Goal: Use online tool/utility: Utilize a website feature to perform a specific function

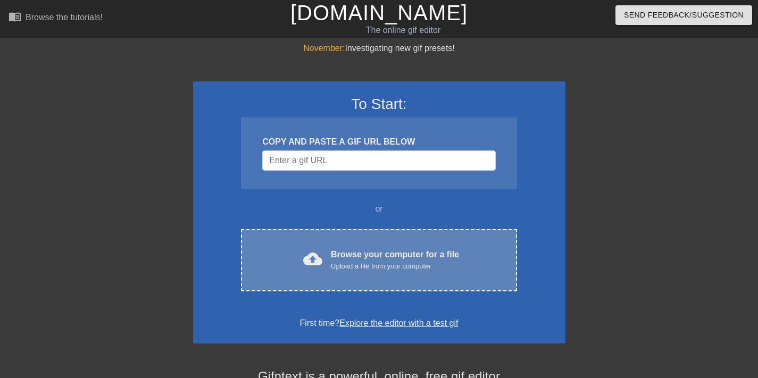
click at [403, 245] on div "cloud_upload Browse your computer for a file Upload a file from your computer C…" at bounding box center [379, 260] width 276 height 62
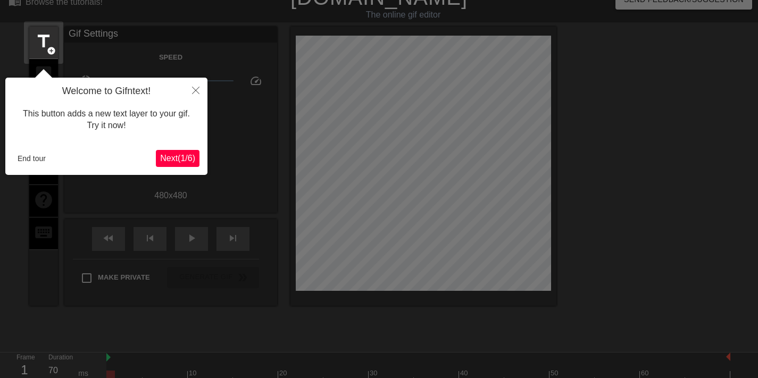
scroll to position [26, 0]
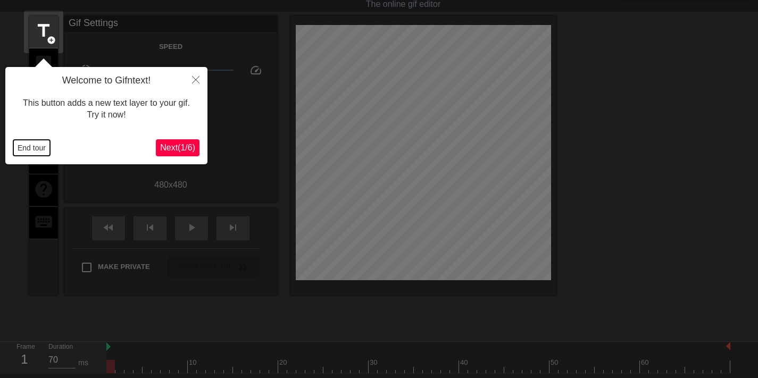
click at [22, 145] on button "End tour" at bounding box center [31, 148] width 37 height 16
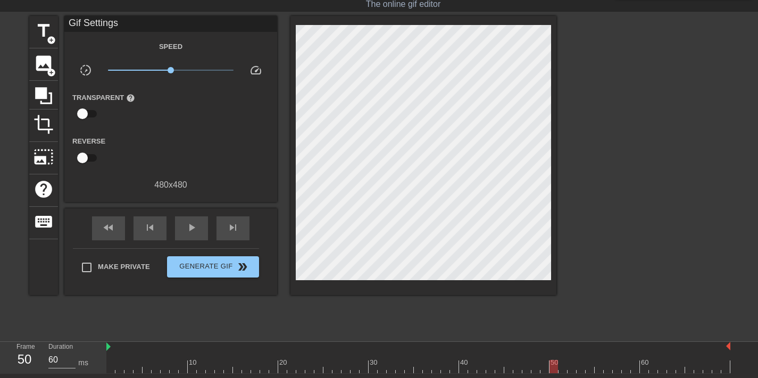
type input "70"
drag, startPoint x: 115, startPoint y: 362, endPoint x: 560, endPoint y: 355, distance: 444.3
click at [560, 355] on div "10 20 30 40 50 60" at bounding box center [418, 357] width 624 height 31
click at [38, 37] on span "title" at bounding box center [44, 31] width 20 height 20
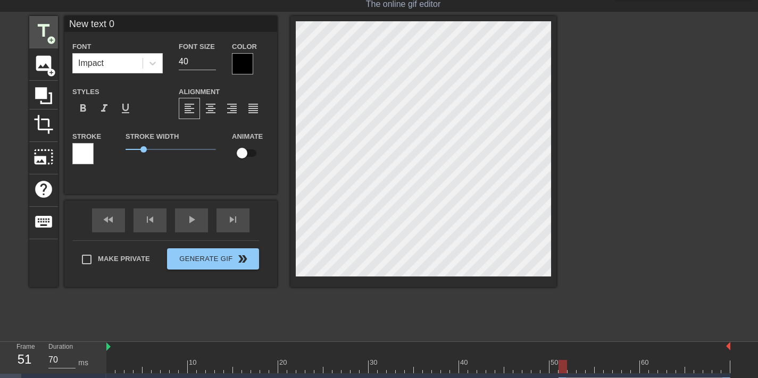
scroll to position [2, 4]
type input "T"
type textarea "TI"
type input "TIM"
type textarea "TIM"
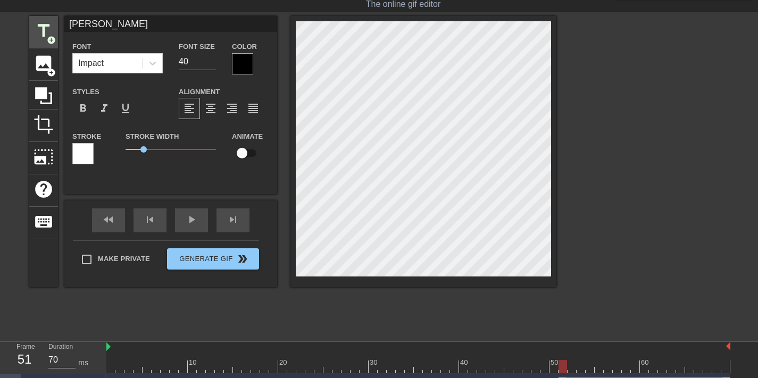
type input "TIME"
type textarea "TIME"
type input "TIMES"
type textarea "TIMES"
type input "TIMESH"
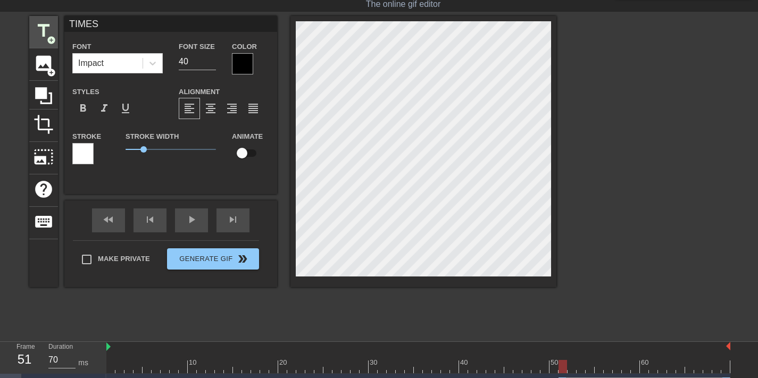
type textarea "TIMESH"
type input "TIMESHE"
type textarea "TIMESHE"
type input "TIMESHEE"
type textarea "TIMESHEE"
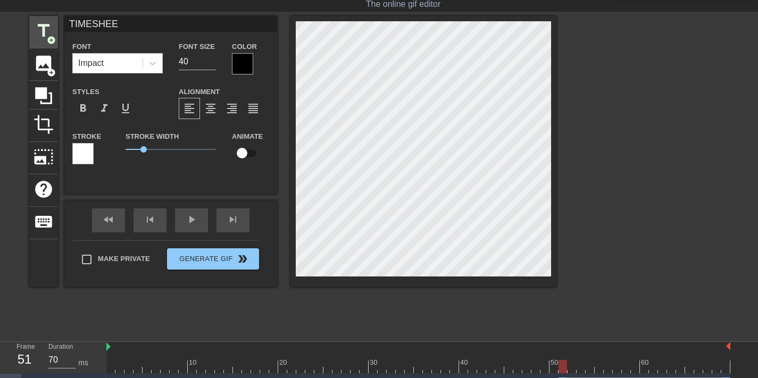
type input "TIMESHEET"
type textarea "TIMESHEET"
type input "TIMESHEET"
type textarea "TIMESHEET"
type input "TIMESHEET T"
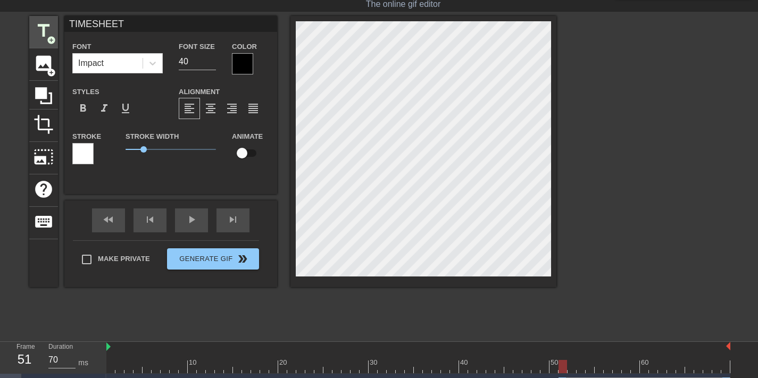
type textarea "TIMESHEET T"
type input "TIMESHEET TI"
type textarea "TIMESHEET TI"
type input "TIMESHEET TIM"
type textarea "TIMESHEET TIM"
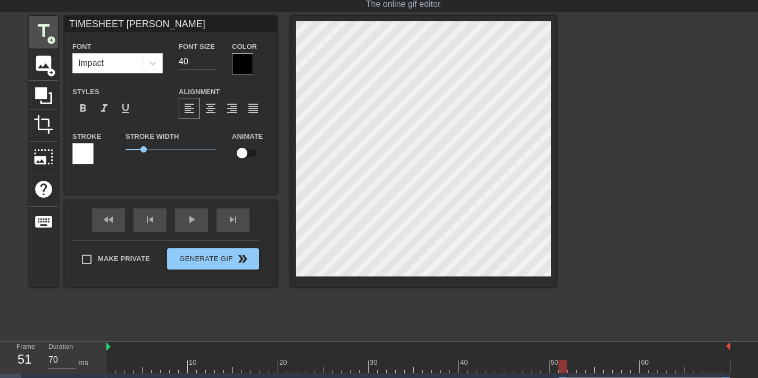
type input "TIMESHEET TIME"
type textarea "TIMESHEET TIME"
click at [210, 113] on span "format_align_center" at bounding box center [210, 108] width 13 height 13
type input "TIMESHEETTIME"
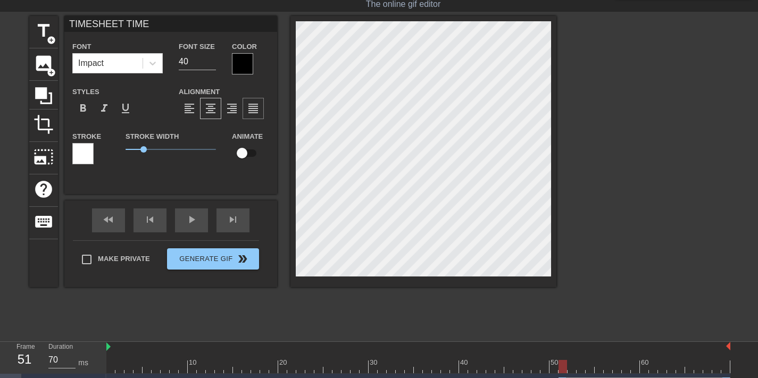
type textarea "TIMESHEETTIME"
type input "TIMESHEETTIME"
type textarea "TIMESHEET TIME"
click at [243, 61] on div at bounding box center [242, 63] width 21 height 21
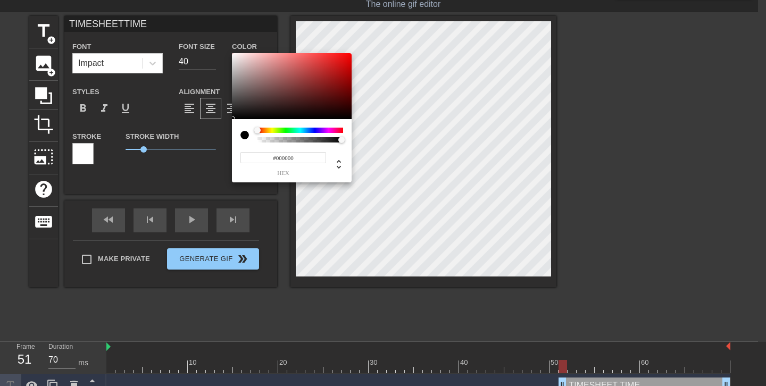
type input "TIMESHEETTIME"
type input "#B7A0A0"
type input "TIMESHEETTIME"
type input "#DCC1C1"
type input "TIMESHEETTIME"
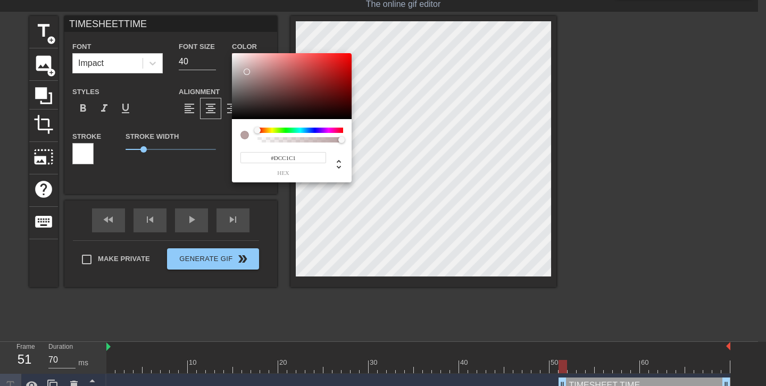
type input "#FFFFFF"
drag, startPoint x: 247, startPoint y: 72, endPoint x: 185, endPoint y: 9, distance: 88.4
click at [185, 9] on div "#FFFFFF hex" at bounding box center [383, 193] width 766 height 386
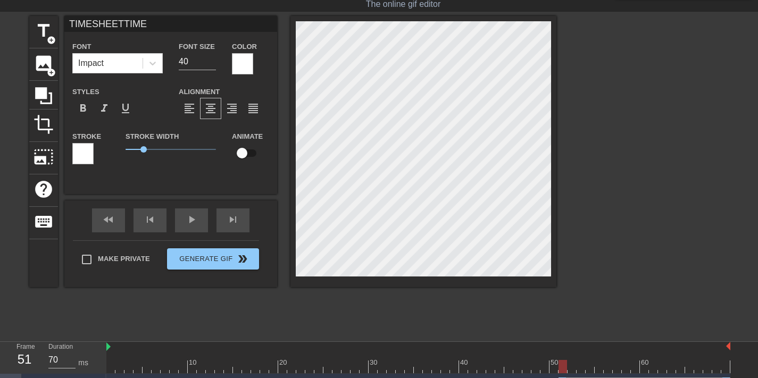
click at [94, 152] on div "Stroke" at bounding box center [90, 147] width 37 height 35
click at [86, 157] on div at bounding box center [82, 153] width 21 height 21
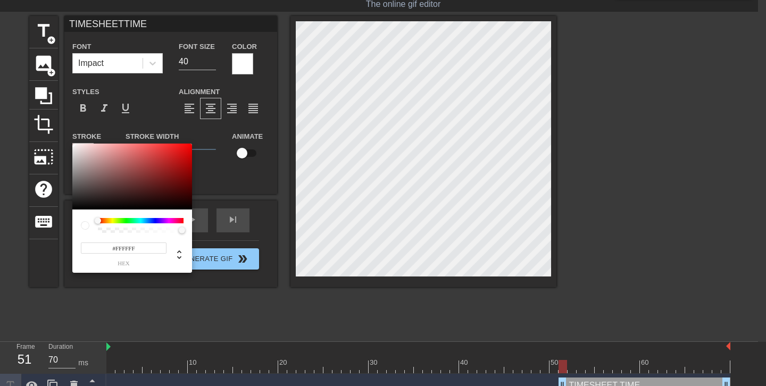
type input "TIMESHEETTIME"
type input "#9E5050"
type input "TIMESHEETTIME"
type input "#8E4E4E"
type input "TIMESHEETTIME"
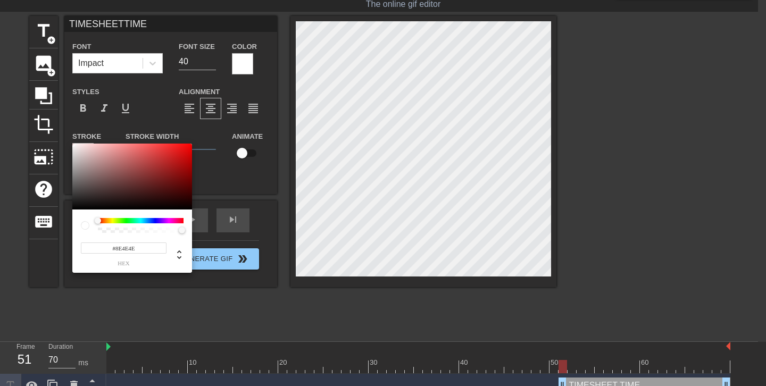
type input "#5A5050"
type input "TIMESHEETTIME"
type input "#000000"
drag, startPoint x: 131, startPoint y: 169, endPoint x: -20, endPoint y: 230, distance: 163.7
click at [0, 230] on html "menu_book Browse the tutorials! Gifntext.com The online gif editor Send Feedbac…" at bounding box center [383, 186] width 766 height 424
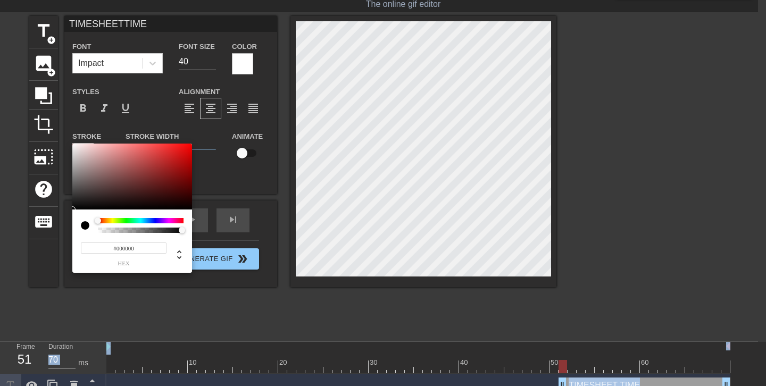
type input "TIMESHEETTIME"
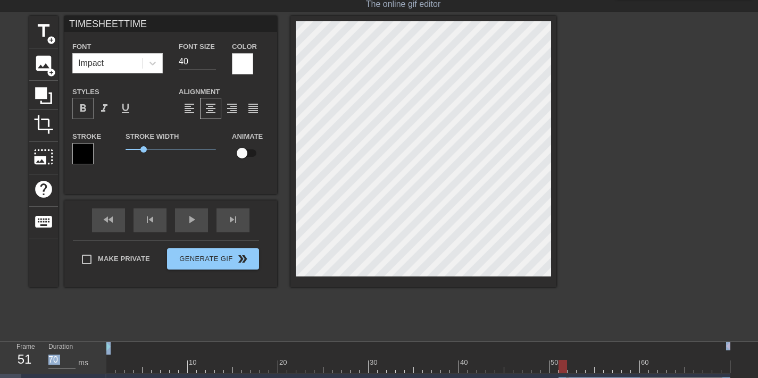
click at [77, 110] on span "format_bold" at bounding box center [83, 108] width 13 height 13
click at [251, 148] on input "checkbox" at bounding box center [242, 153] width 61 height 20
checkbox input "true"
type input "TIMESHEETTIME"
click at [571, 365] on div at bounding box center [418, 366] width 624 height 13
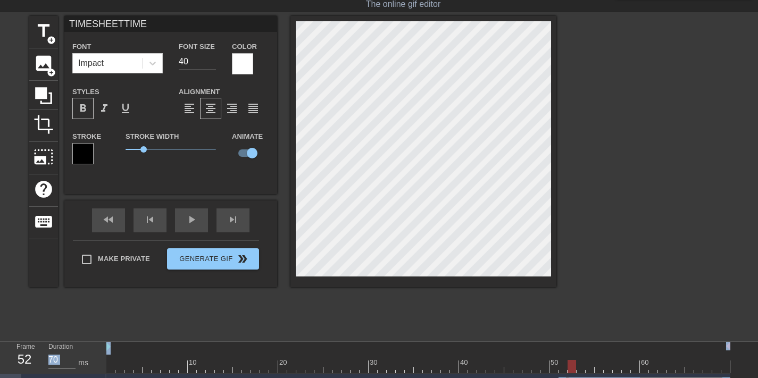
drag, startPoint x: 571, startPoint y: 365, endPoint x: 569, endPoint y: 353, distance: 12.5
click at [569, 353] on div "10 20 30 40 50 60" at bounding box center [418, 357] width 624 height 31
click at [585, 360] on div at bounding box center [581, 359] width 9 height 13
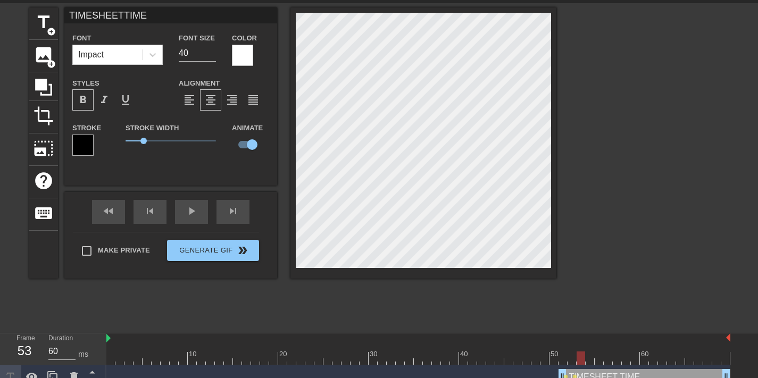
scroll to position [47, 0]
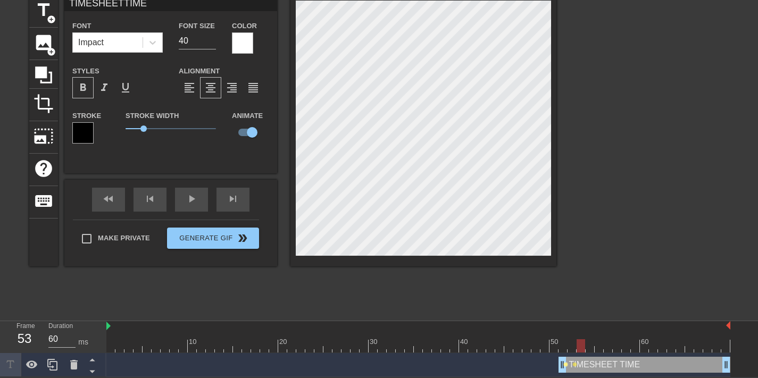
click at [563, 363] on span "lens" at bounding box center [565, 364] width 5 height 5
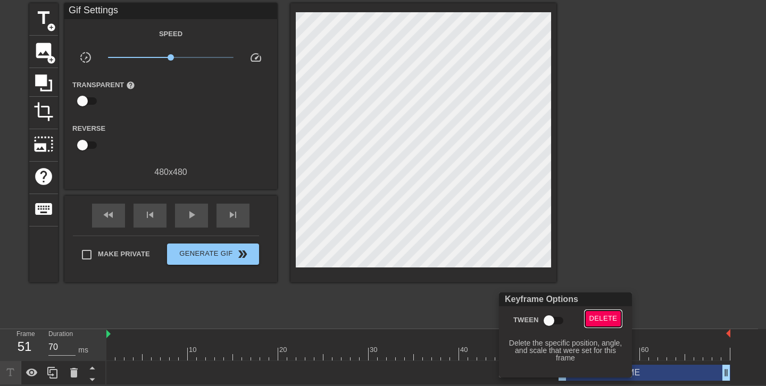
click at [597, 321] on span "Delete" at bounding box center [604, 319] width 28 height 12
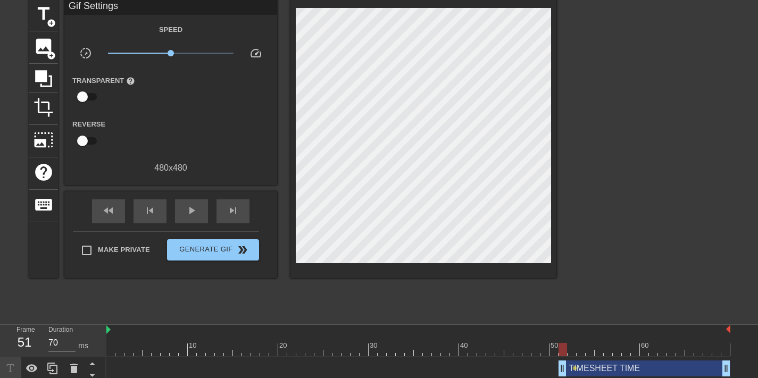
scroll to position [47, 0]
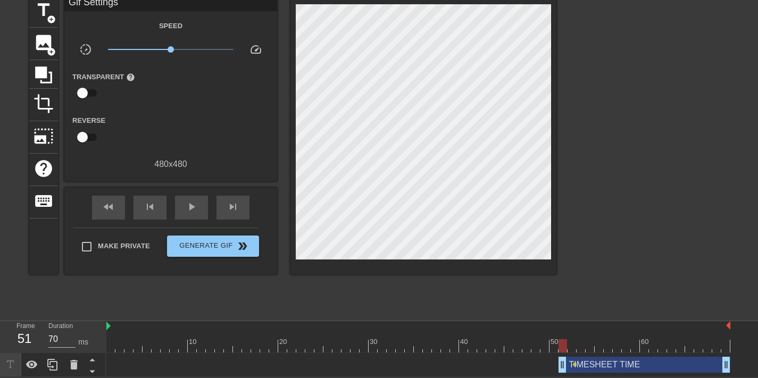
drag, startPoint x: 563, startPoint y: 344, endPoint x: 562, endPoint y: 350, distance: 6.5
click at [562, 350] on div at bounding box center [563, 345] width 9 height 13
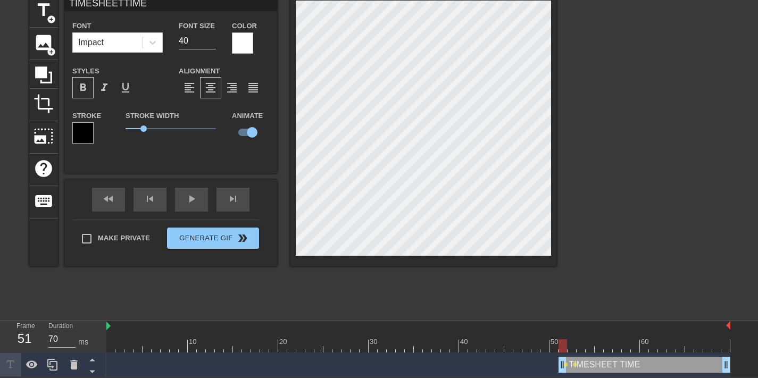
click at [616, 153] on div "title add_circle image add_circle crop photo_size_select_large help keyboard TI…" at bounding box center [379, 154] width 758 height 319
click at [574, 346] on div at bounding box center [418, 345] width 624 height 13
click at [643, 206] on div at bounding box center [649, 154] width 160 height 319
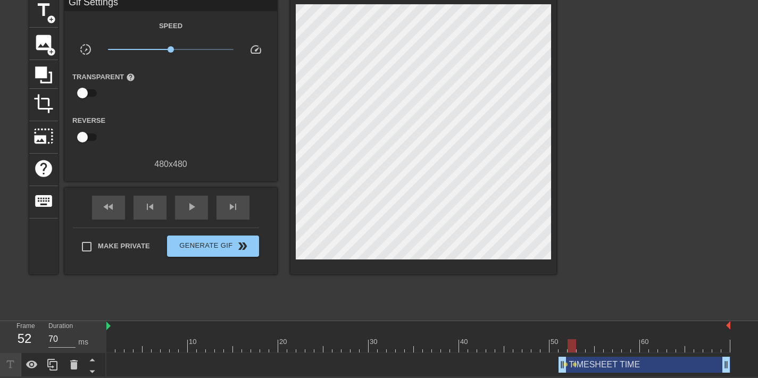
click at [586, 346] on div at bounding box center [418, 345] width 624 height 13
click at [578, 346] on div at bounding box center [418, 345] width 624 height 13
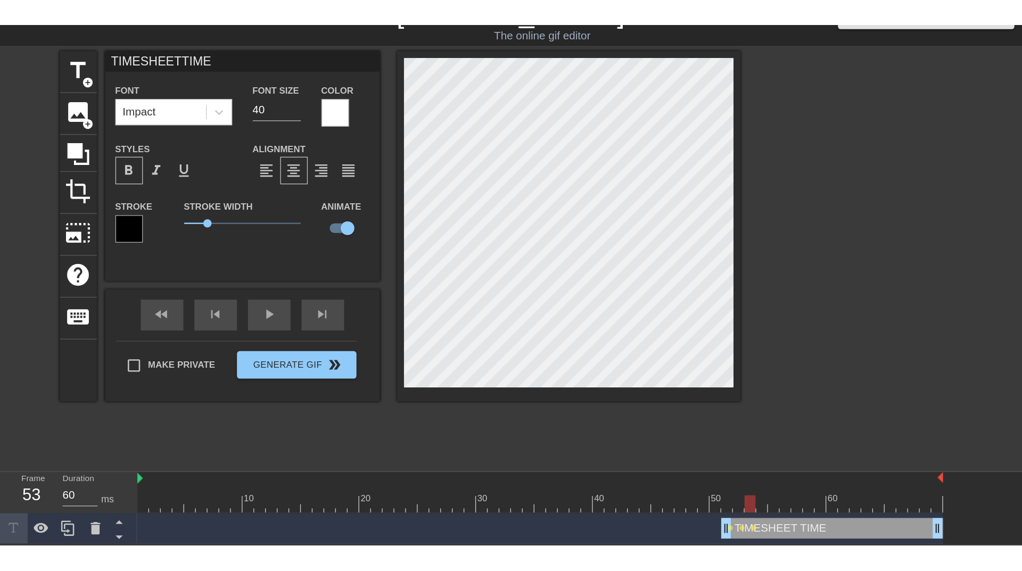
scroll to position [0, 0]
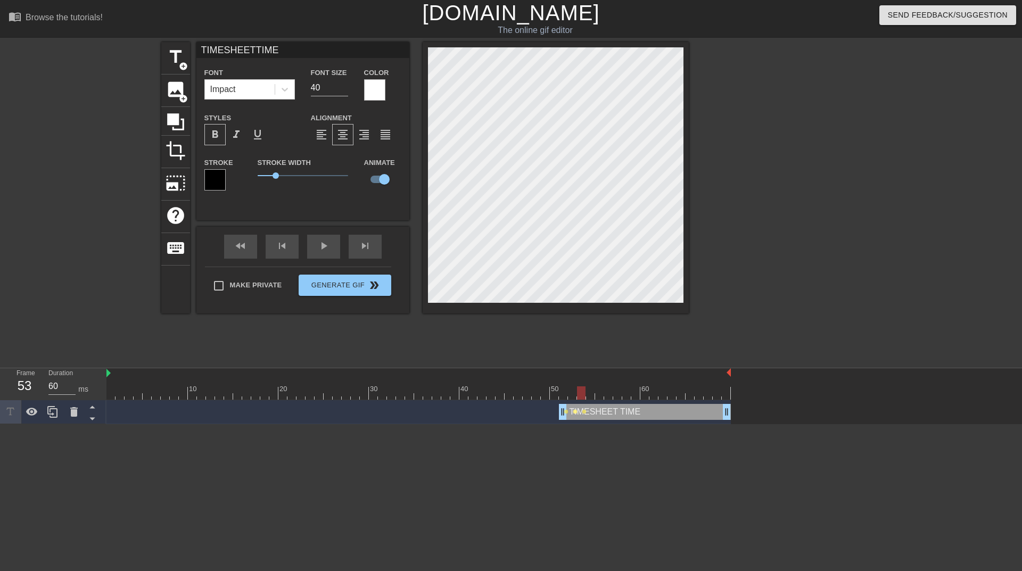
click at [573, 378] on span "lens" at bounding box center [575, 411] width 5 height 5
type input "70"
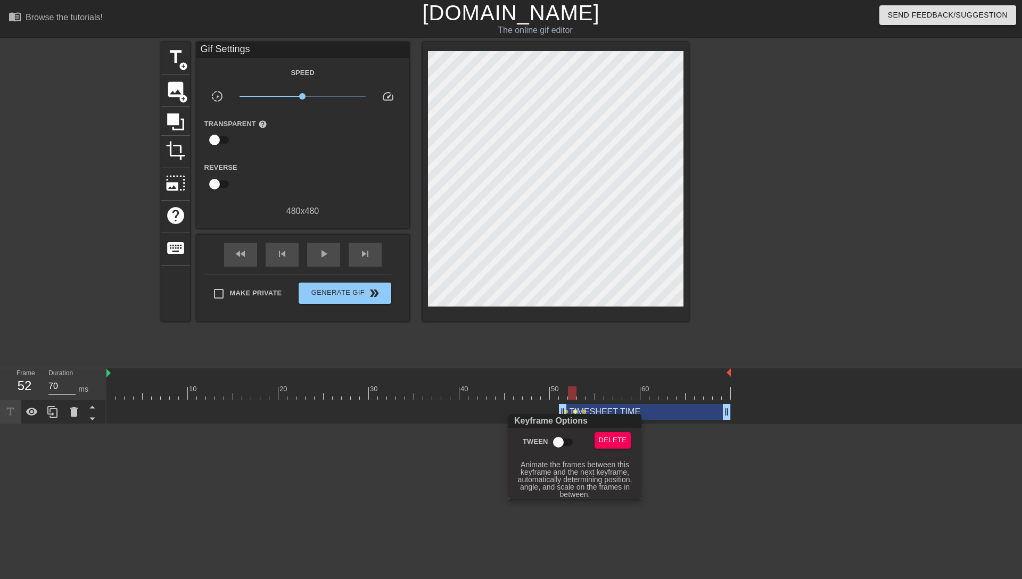
click at [558, 378] on input "Tween" at bounding box center [558, 442] width 61 height 20
checkbox input "true"
click at [738, 378] on div at bounding box center [511, 289] width 1022 height 579
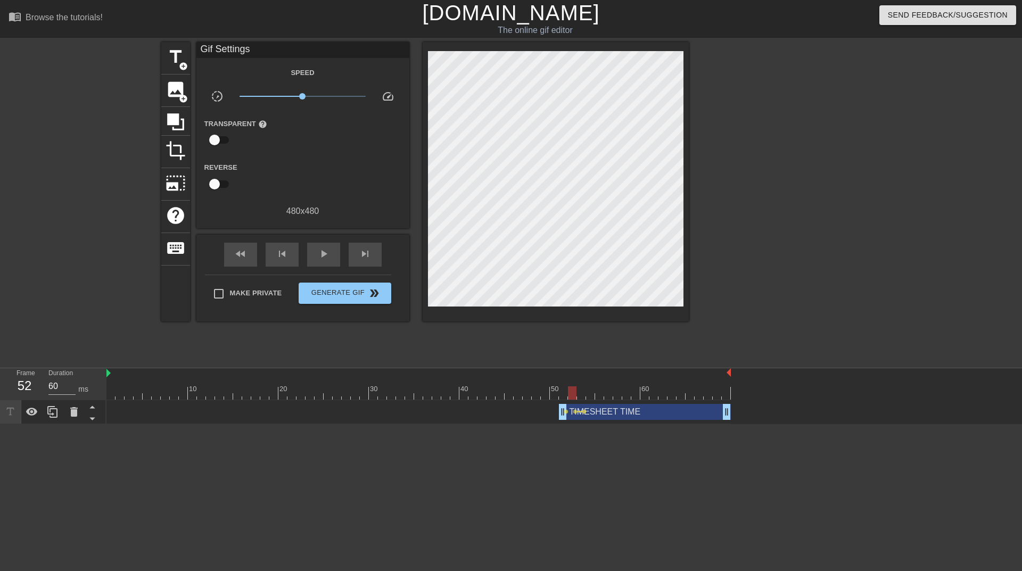
click at [585, 378] on div at bounding box center [418, 392] width 624 height 13
click at [589, 378] on div at bounding box center [418, 392] width 624 height 13
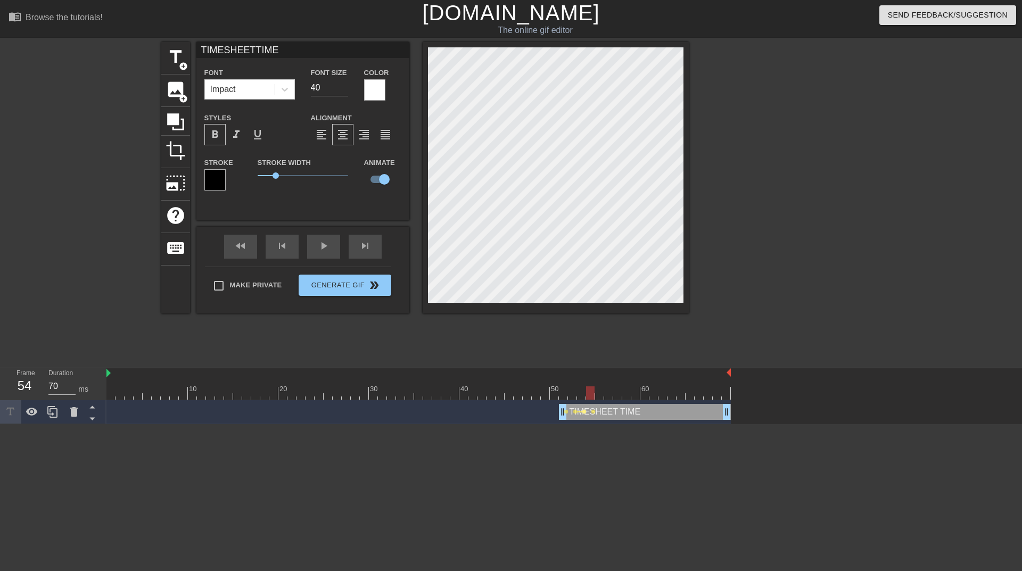
click at [585, 378] on span "lens" at bounding box center [584, 411] width 5 height 5
type input "60"
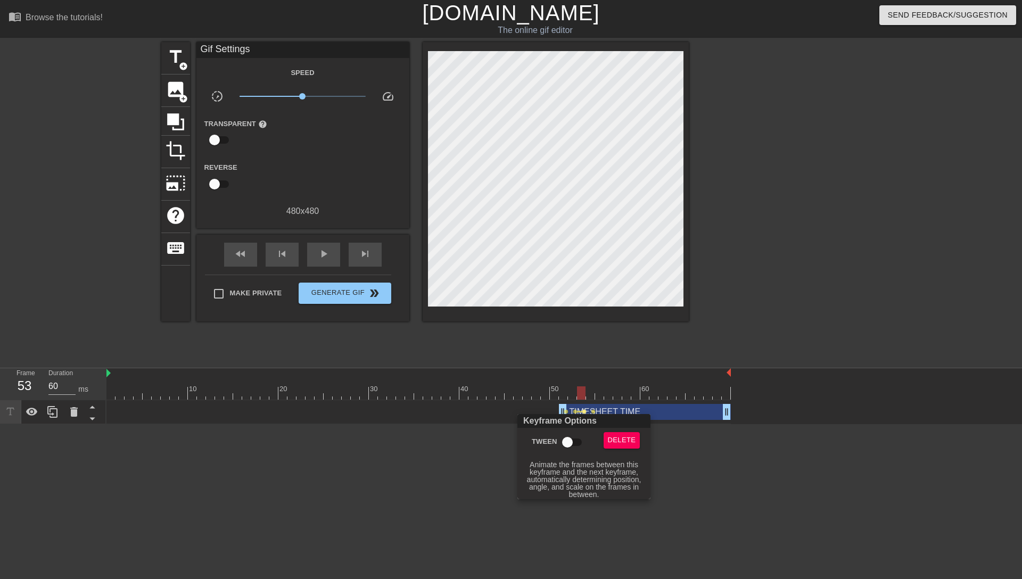
click at [581, 378] on input "Tween" at bounding box center [567, 442] width 61 height 20
checkbox input "true"
click at [703, 378] on div at bounding box center [511, 289] width 1022 height 579
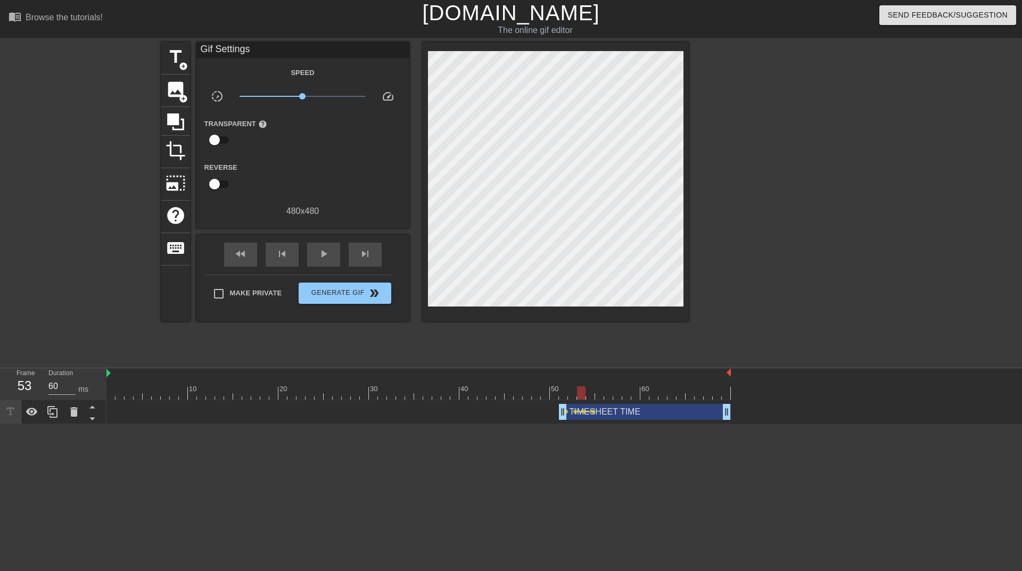
click at [592, 378] on div "TIMESHEET TIME drag_handle drag_handle" at bounding box center [645, 412] width 172 height 16
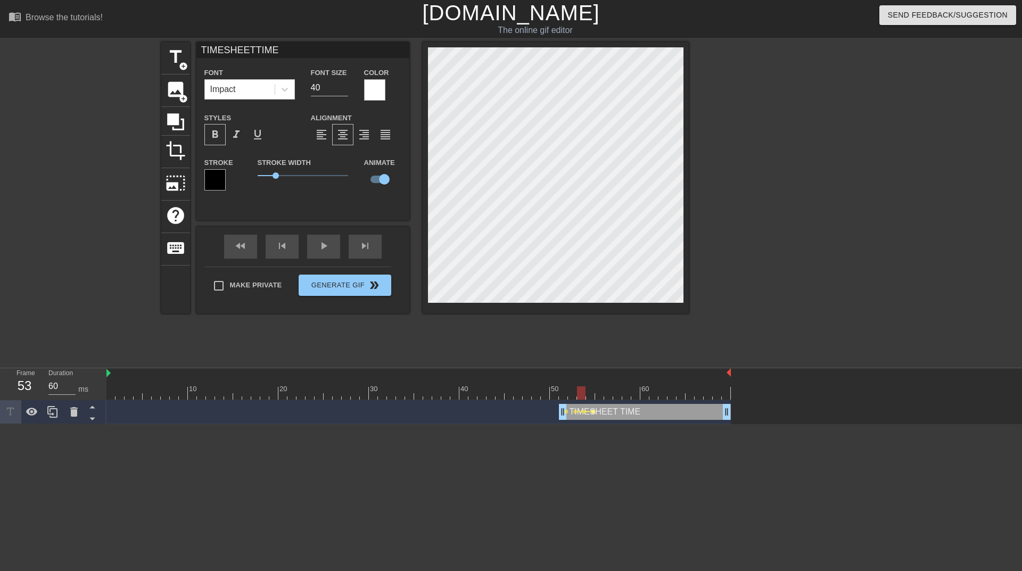
click at [591, 378] on span "lens" at bounding box center [593, 411] width 5 height 5
type input "70"
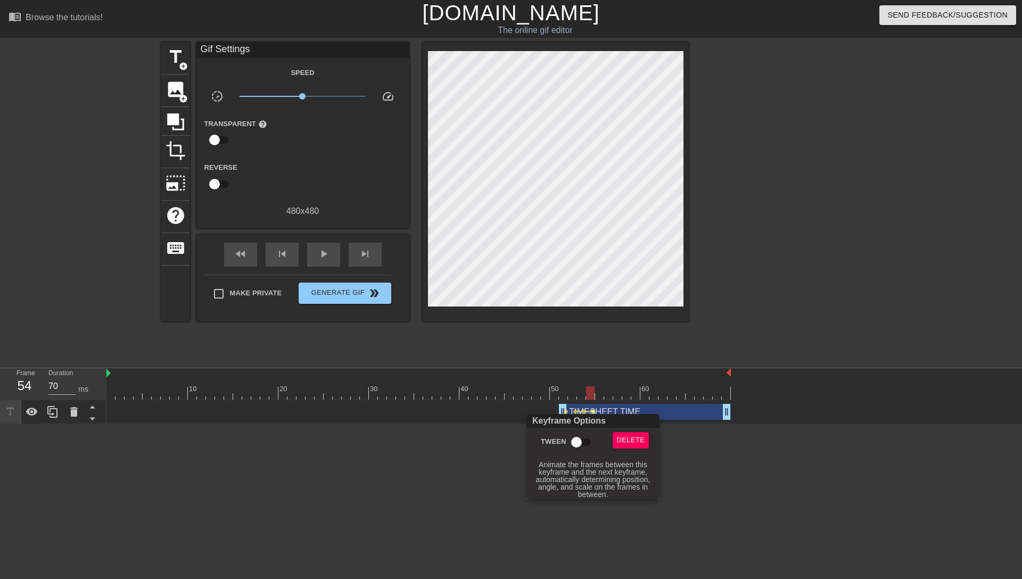
click at [582, 378] on input "Tween" at bounding box center [576, 442] width 61 height 20
checkbox input "true"
click at [758, 378] on div at bounding box center [511, 289] width 1022 height 579
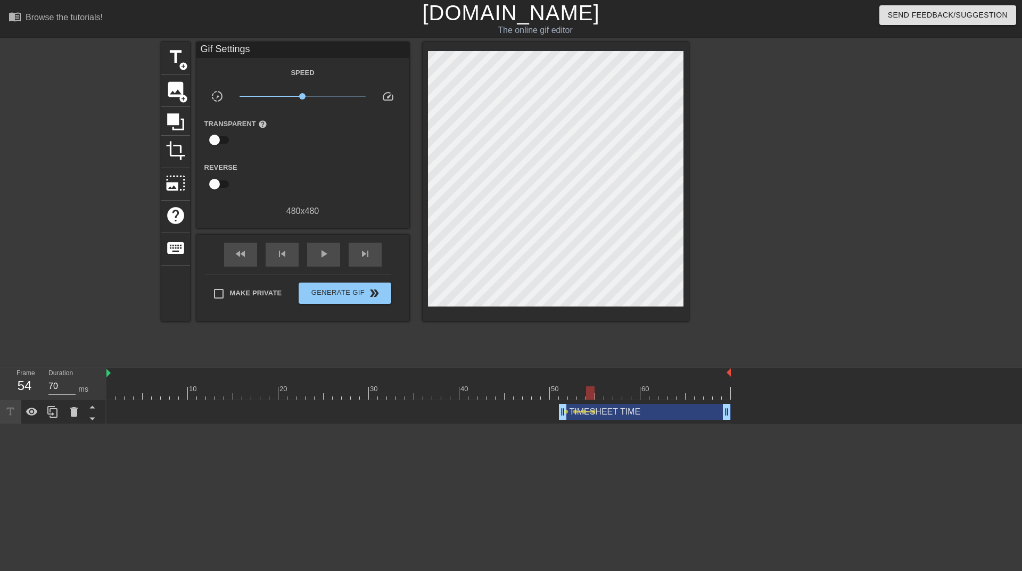
click at [600, 378] on div at bounding box center [418, 392] width 624 height 13
click at [616, 378] on div at bounding box center [418, 392] width 624 height 13
click at [624, 378] on div at bounding box center [418, 392] width 624 height 13
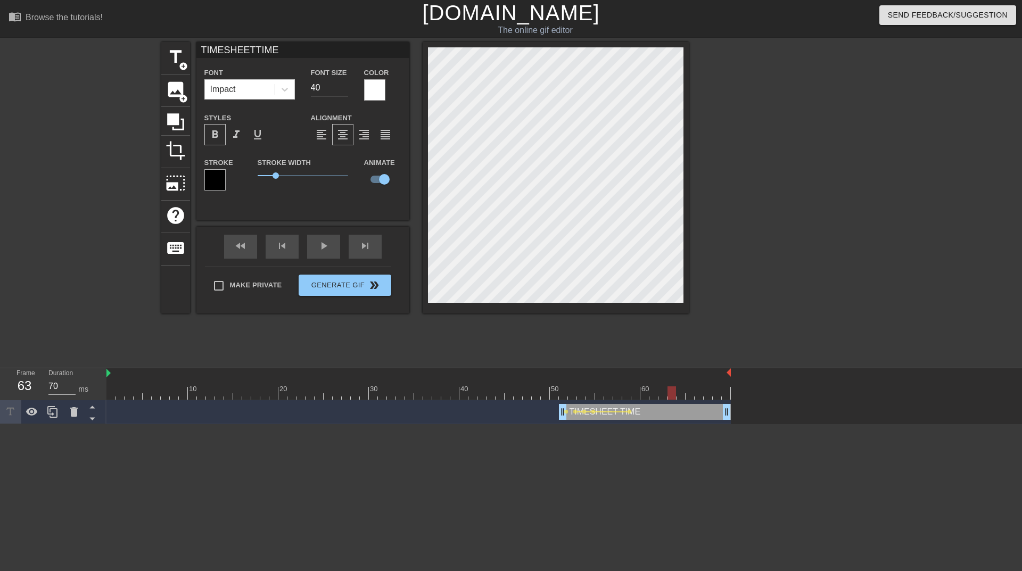
drag, startPoint x: 635, startPoint y: 392, endPoint x: 667, endPoint y: 392, distance: 31.9
click at [667, 378] on div at bounding box center [418, 392] width 624 height 13
drag, startPoint x: 662, startPoint y: 392, endPoint x: 723, endPoint y: 394, distance: 61.2
click at [723, 378] on div at bounding box center [418, 392] width 624 height 13
click at [758, 101] on div "title add_circle image add_circle crop photo_size_select_large help keyboard TI…" at bounding box center [511, 201] width 1022 height 319
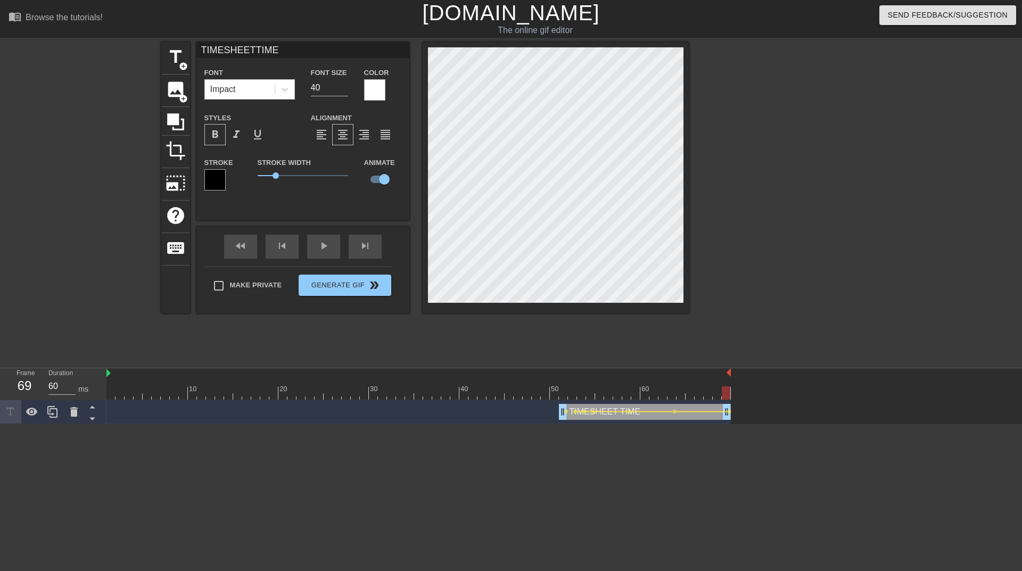
click at [738, 202] on div at bounding box center [781, 201] width 160 height 319
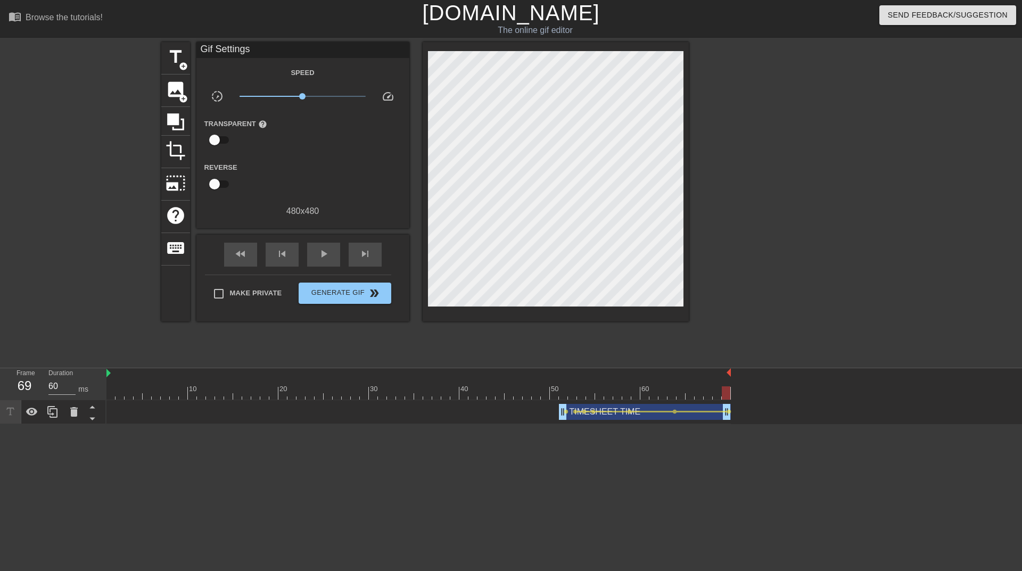
drag, startPoint x: 670, startPoint y: 391, endPoint x: 738, endPoint y: 392, distance: 68.1
click at [738, 378] on div "10 20 30 40 50 60 TIMESHEET TIME drag_handle drag_handle lens lens lens lens le…" at bounding box center [563, 396] width 915 height 56
drag, startPoint x: 649, startPoint y: 383, endPoint x: 126, endPoint y: 414, distance: 523.5
click at [126, 378] on div "10 20 30 40 50 60 TIMESHEET TIME drag_handle drag_handle lens lens lens lens le…" at bounding box center [563, 396] width 915 height 56
click at [326, 252] on span "play_arrow" at bounding box center [323, 253] width 13 height 13
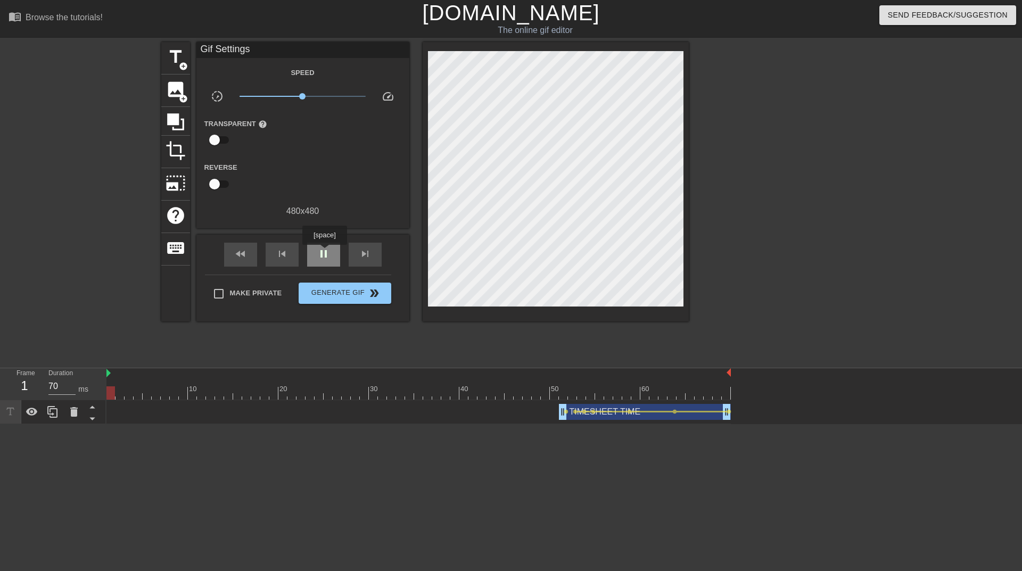
click at [326, 252] on span "pause" at bounding box center [323, 253] width 13 height 13
drag, startPoint x: 582, startPoint y: 399, endPoint x: 592, endPoint y: 399, distance: 9.6
click at [592, 378] on div at bounding box center [418, 392] width 624 height 13
click at [592, 378] on div "TIMESHEET TIME drag_handle drag_handle" at bounding box center [645, 412] width 172 height 16
click at [591, 378] on span "lens" at bounding box center [593, 411] width 5 height 5
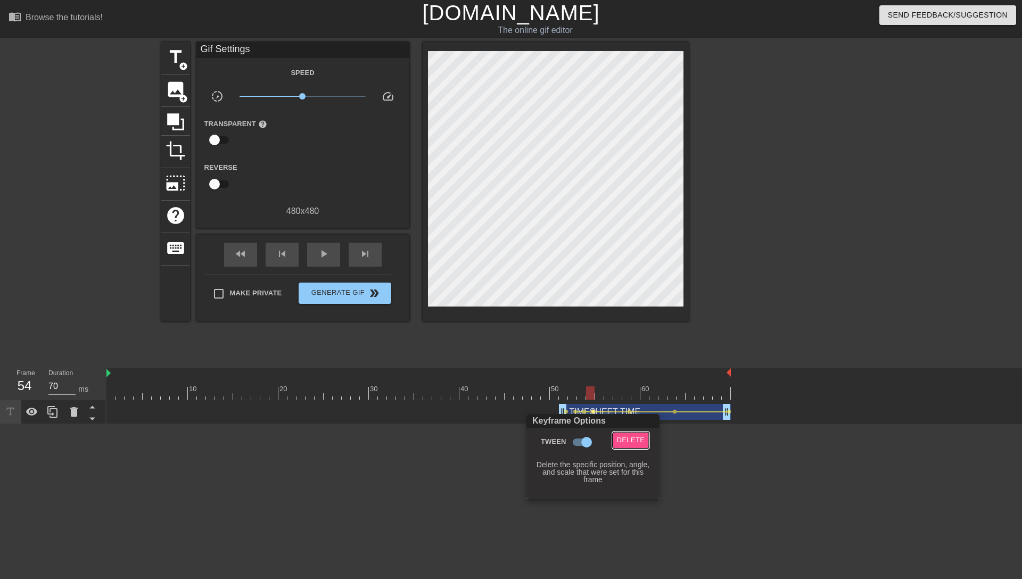
click at [626, 378] on span "Delete" at bounding box center [631, 440] width 28 height 12
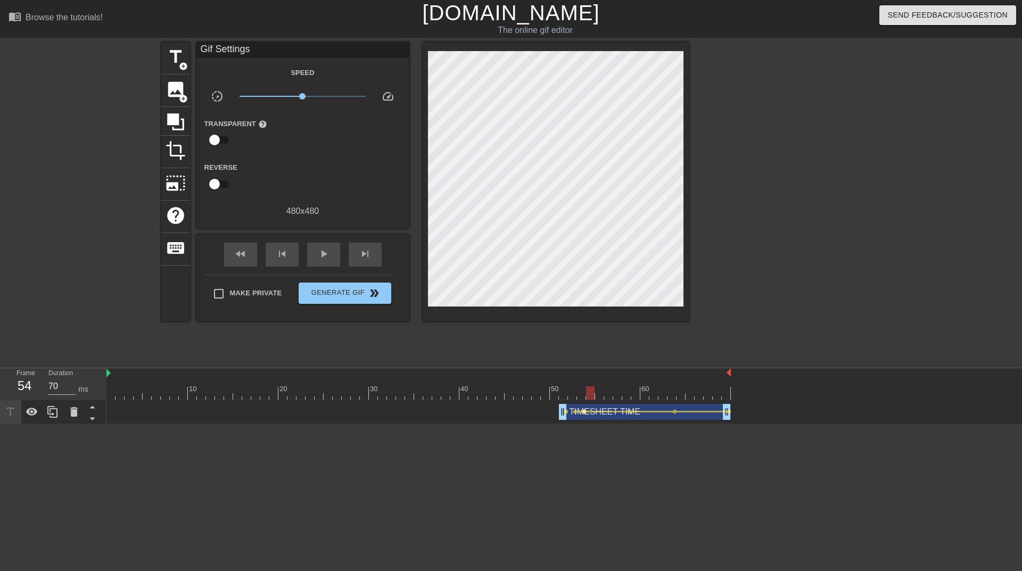
click at [582, 378] on span "lens" at bounding box center [584, 411] width 5 height 5
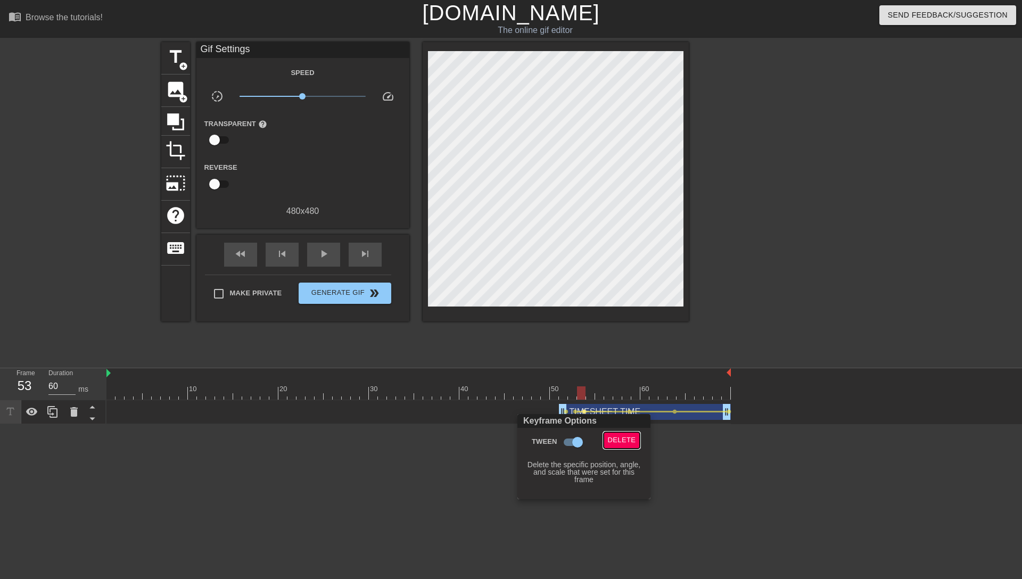
click at [621, 378] on span "Delete" at bounding box center [622, 440] width 28 height 12
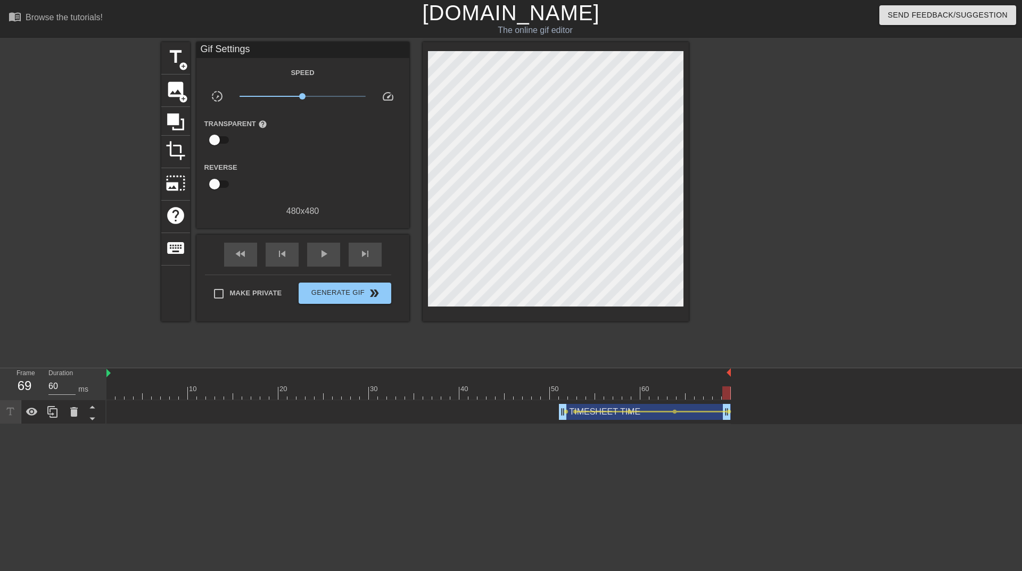
drag, startPoint x: 581, startPoint y: 392, endPoint x: 806, endPoint y: 378, distance: 224.9
click at [758, 378] on div "10 20 30 40 50 60 TIMESHEET TIME drag_handle drag_handle lens lens lens lens le…" at bounding box center [563, 396] width 915 height 56
drag, startPoint x: 687, startPoint y: 396, endPoint x: 677, endPoint y: 396, distance: 10.6
click at [677, 378] on div at bounding box center [418, 392] width 624 height 13
click at [673, 378] on span "lens" at bounding box center [674, 411] width 5 height 5
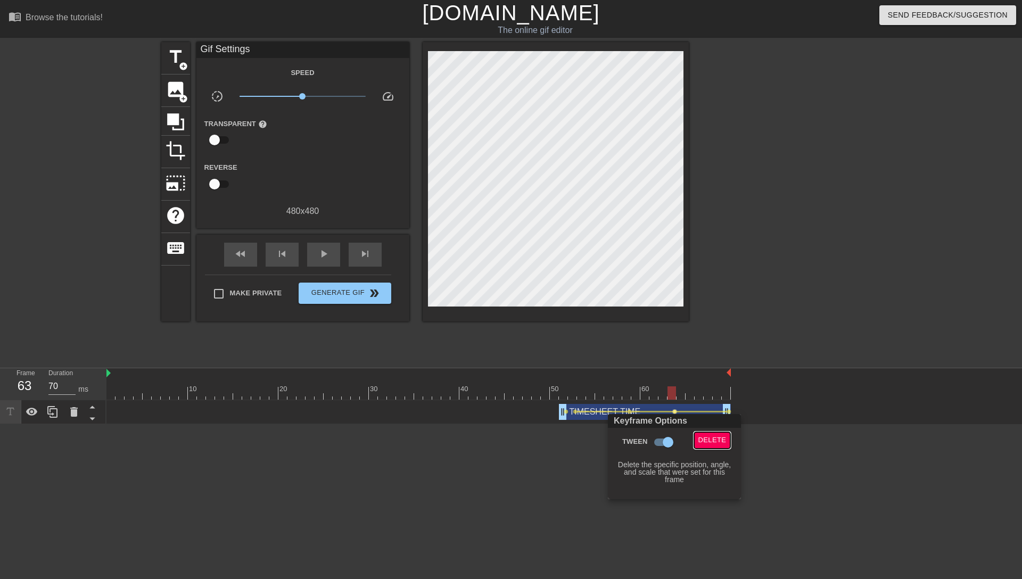
click at [712, 378] on span "Delete" at bounding box center [712, 440] width 28 height 12
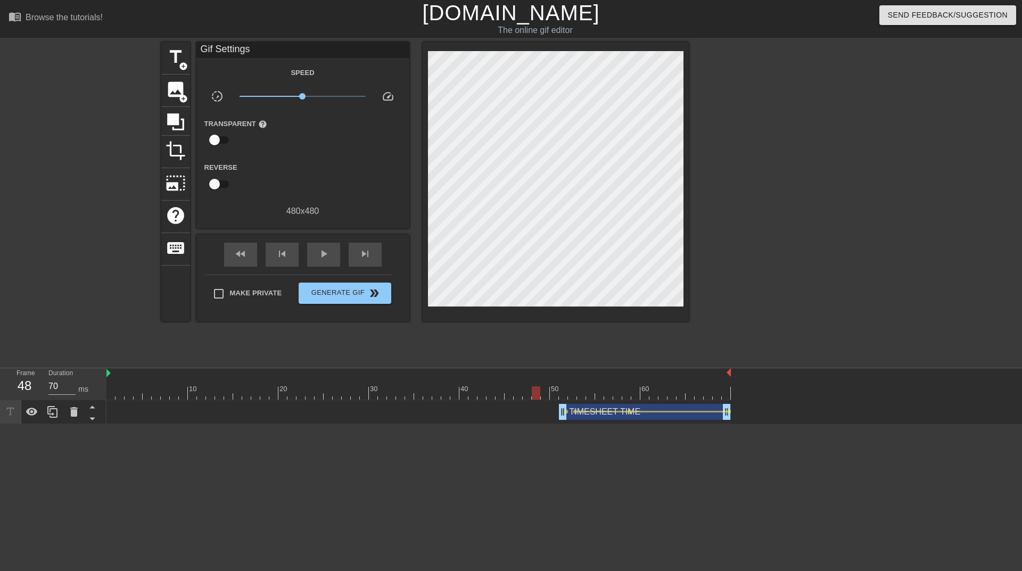
drag, startPoint x: 670, startPoint y: 383, endPoint x: 461, endPoint y: 340, distance: 212.9
click at [534, 378] on div "10 20 30 40 50 60" at bounding box center [418, 387] width 624 height 17
click at [328, 269] on div "fast_rewind skip_previous play_arrow skip_next" at bounding box center [302, 255] width 173 height 40
click at [323, 255] on span "play_arrow" at bounding box center [323, 253] width 13 height 13
click at [323, 255] on span "pause" at bounding box center [323, 253] width 13 height 13
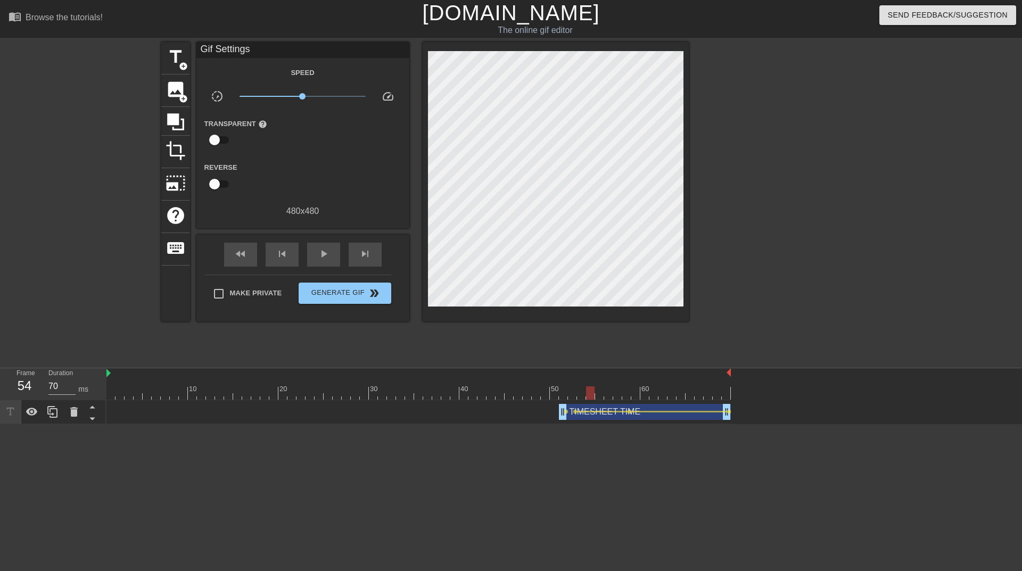
drag, startPoint x: 605, startPoint y: 397, endPoint x: 592, endPoint y: 394, distance: 13.6
click at [592, 378] on div at bounding box center [418, 392] width 624 height 13
click at [758, 226] on div at bounding box center [781, 201] width 160 height 319
click at [457, 378] on div at bounding box center [454, 385] width 9 height 13
click at [327, 252] on span "play_arrow" at bounding box center [323, 253] width 13 height 13
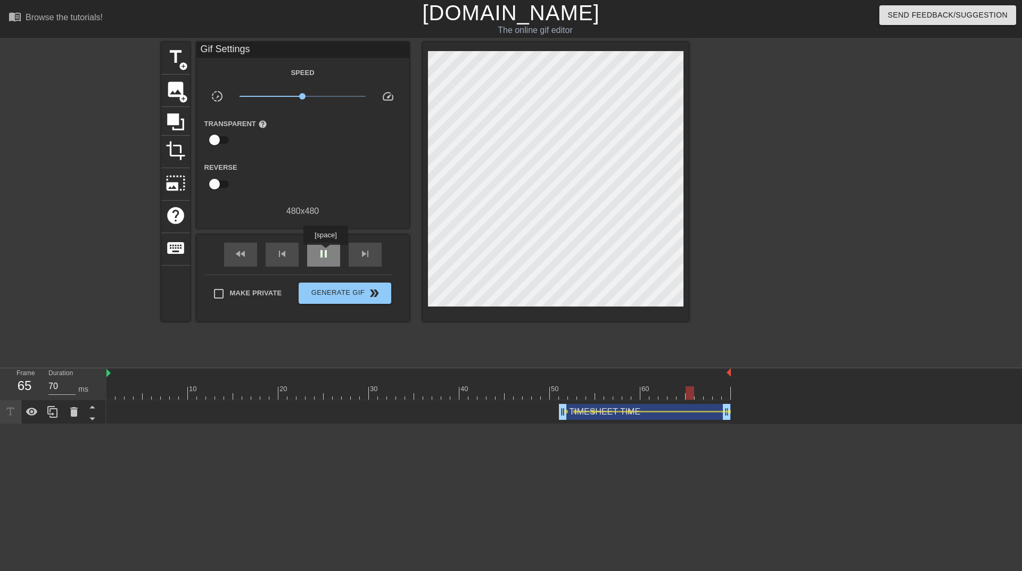
click at [327, 252] on span "pause" at bounding box center [323, 253] width 13 height 13
click at [629, 378] on span "lens" at bounding box center [629, 411] width 5 height 5
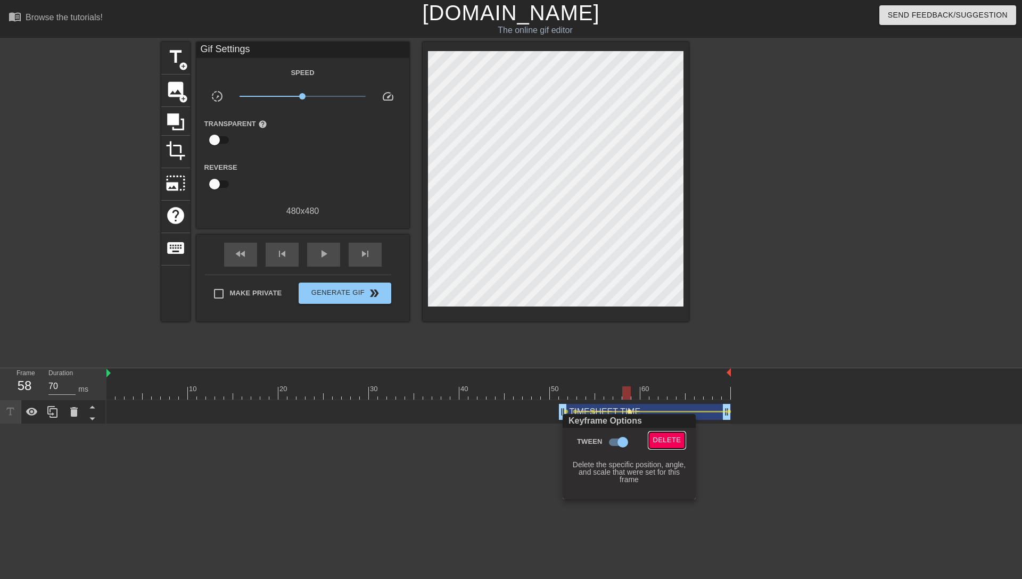
click at [663, 378] on span "Delete" at bounding box center [667, 440] width 28 height 12
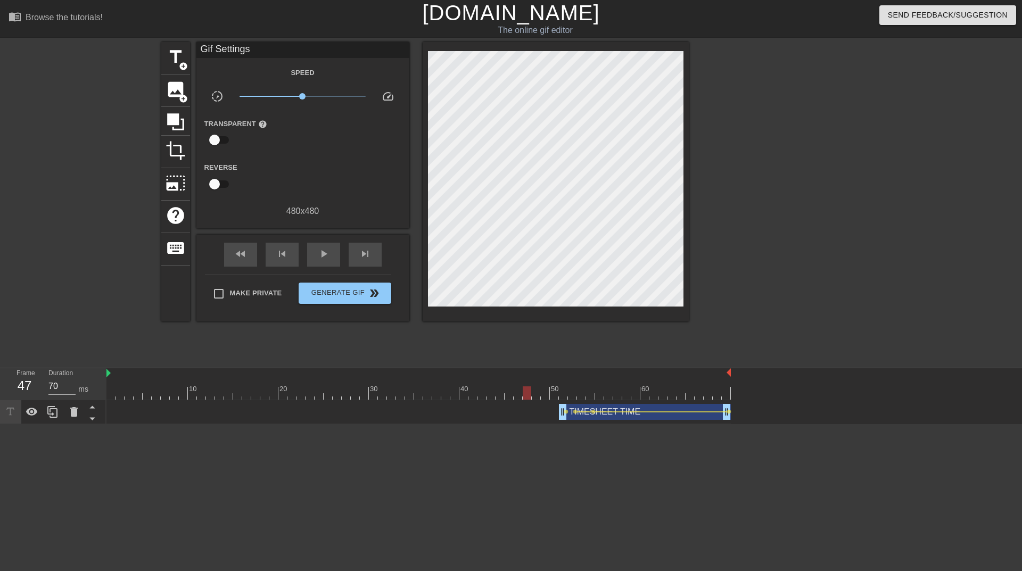
drag, startPoint x: 622, startPoint y: 394, endPoint x: 443, endPoint y: 352, distance: 184.3
click at [522, 378] on div at bounding box center [526, 392] width 9 height 13
click at [323, 248] on span "play_arrow" at bounding box center [323, 253] width 13 height 13
click at [323, 248] on span "pause" at bounding box center [323, 253] width 13 height 13
drag, startPoint x: 694, startPoint y: 392, endPoint x: 687, endPoint y: 392, distance: 6.4
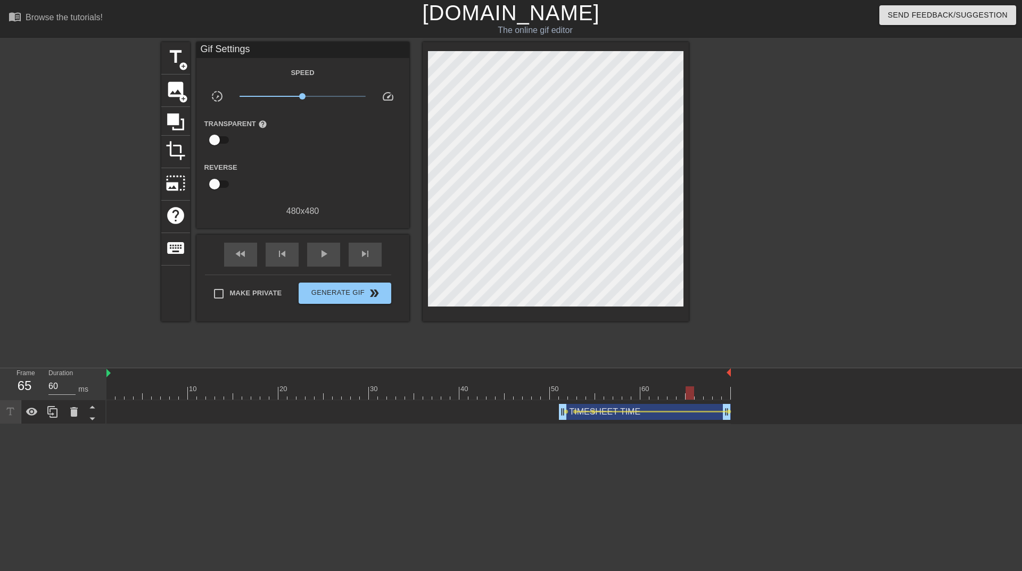
click at [687, 378] on div at bounding box center [418, 392] width 624 height 13
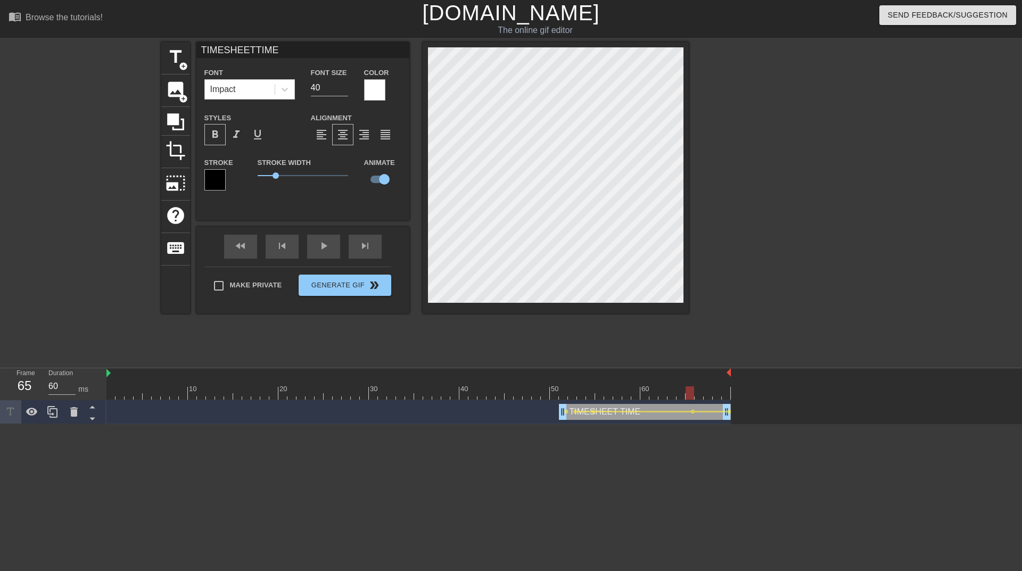
click at [698, 122] on div "title add_circle image add_circle crop photo_size_select_large help keyboard TI…" at bounding box center [511, 201] width 1022 height 319
click at [727, 197] on div at bounding box center [781, 201] width 160 height 319
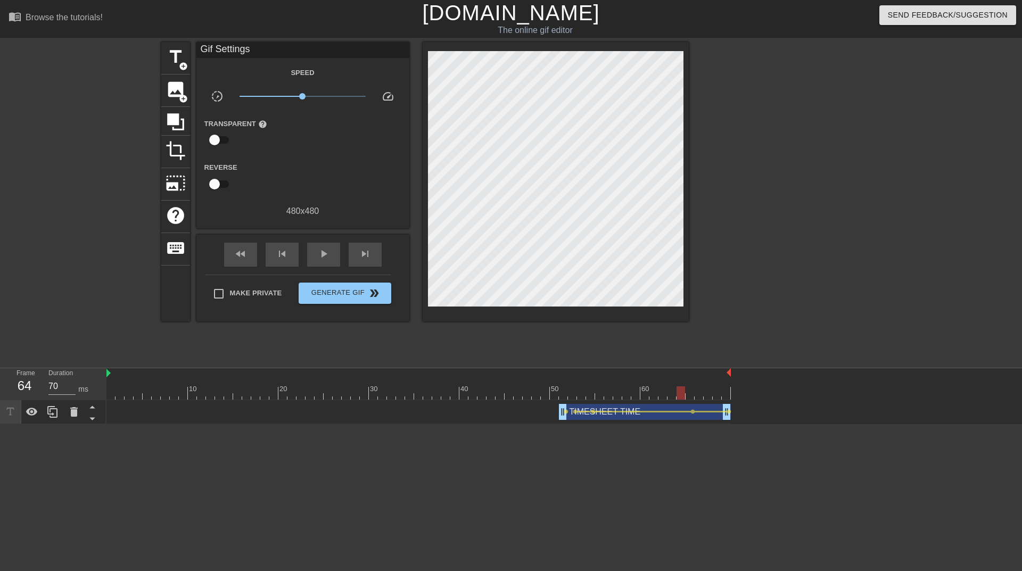
drag, startPoint x: 677, startPoint y: 389, endPoint x: 457, endPoint y: 391, distance: 219.8
click at [461, 378] on div at bounding box center [418, 392] width 624 height 13
click at [326, 268] on div "fast_rewind skip_previous play_arrow skip_next" at bounding box center [302, 255] width 173 height 40
click at [334, 250] on div "play_arrow" at bounding box center [323, 255] width 33 height 24
type input "70"
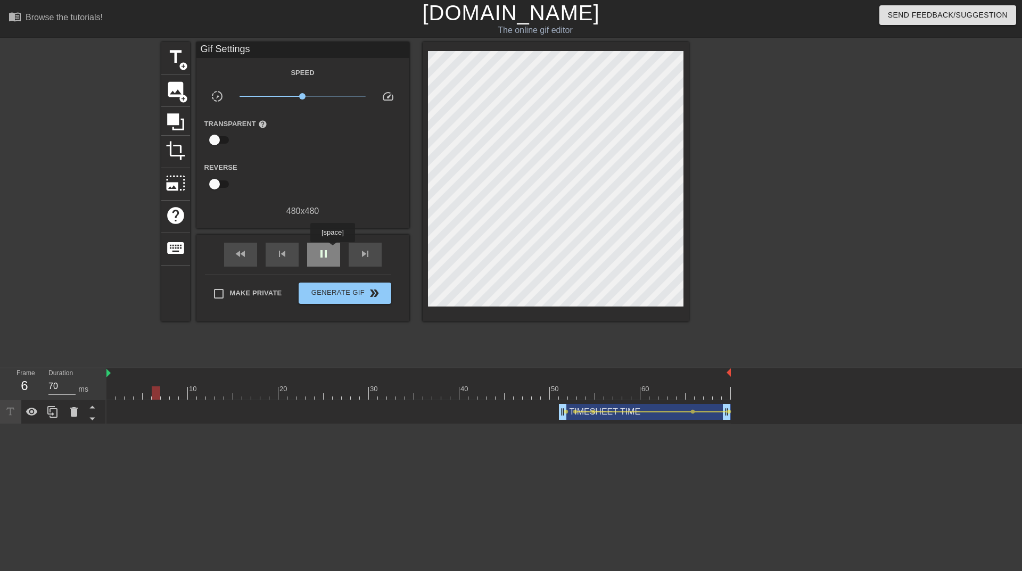
click at [334, 250] on div "pause" at bounding box center [323, 255] width 33 height 24
click at [263, 297] on span "Make Private" at bounding box center [256, 293] width 52 height 11
click at [230, 297] on input "Make Private" at bounding box center [219, 294] width 22 height 22
checkbox input "true"
click at [319, 291] on span "Generate Gif double_arrow" at bounding box center [345, 293] width 84 height 13
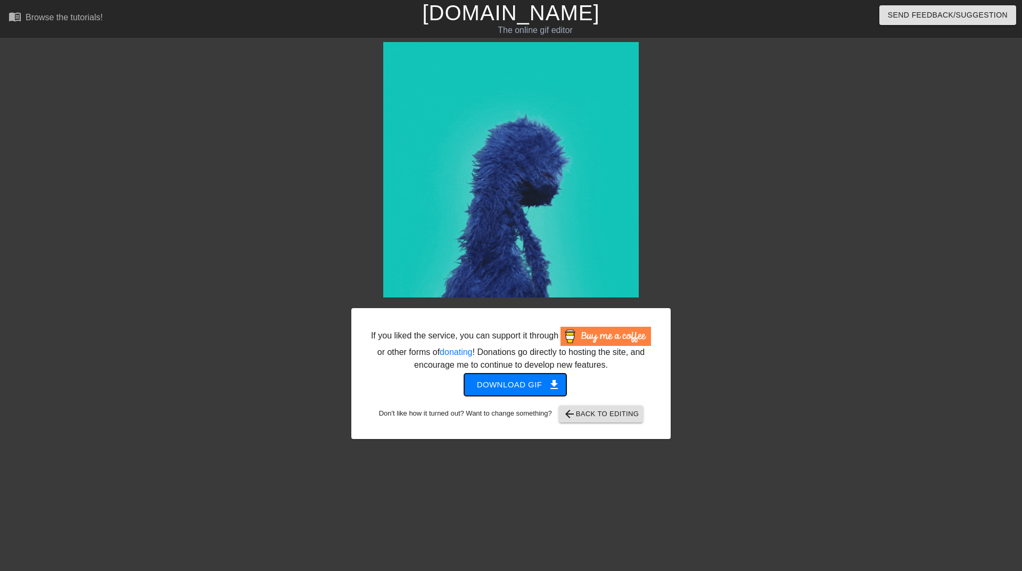
click at [545, 378] on span "Download gif get_app" at bounding box center [515, 385] width 77 height 14
